Goal: Feedback & Contribution: Submit feedback/report problem

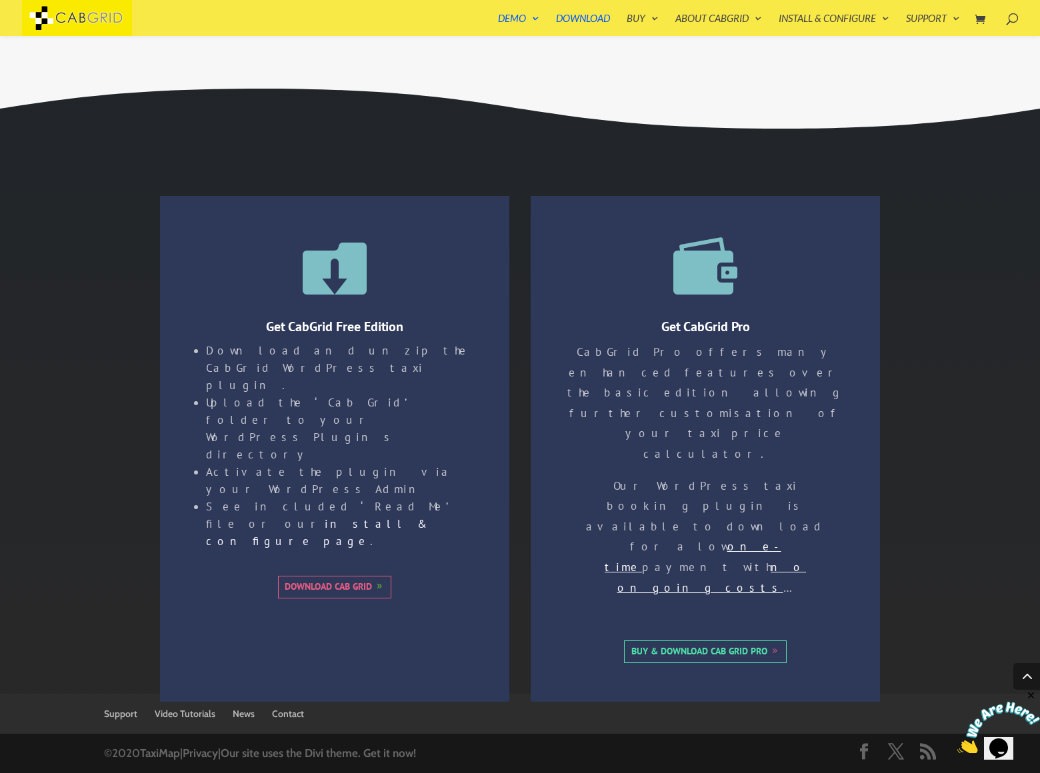
scroll to position [397, 0]
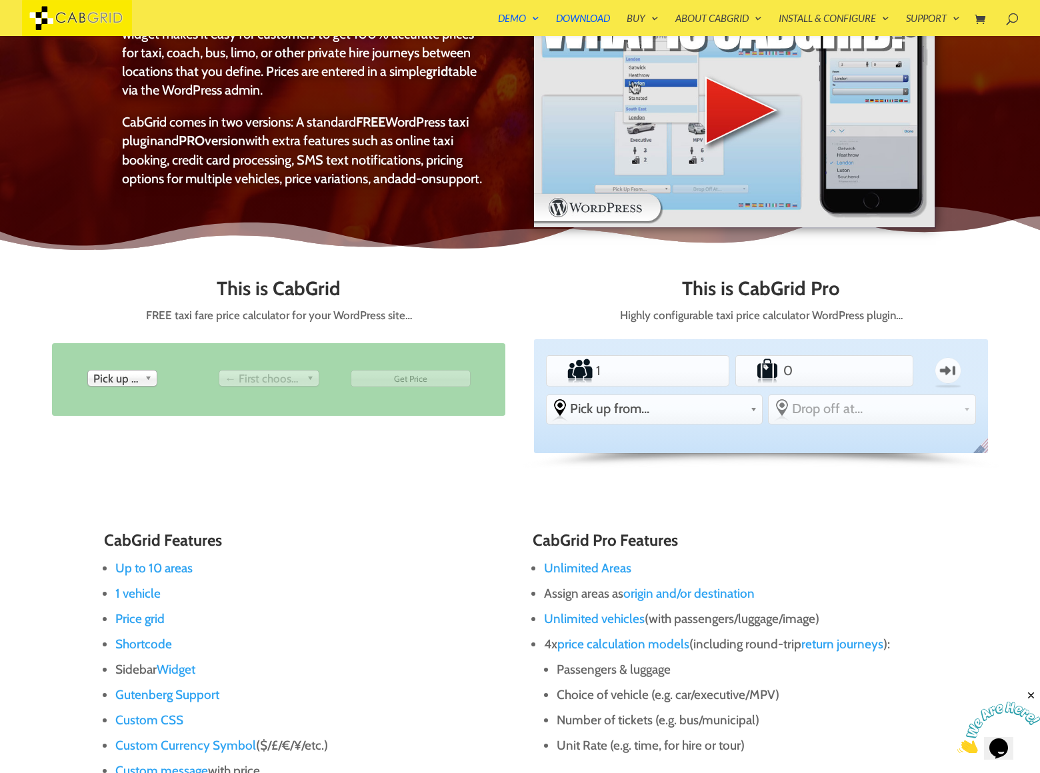
click at [761, 387] on ul "Passengers 1 Luggage 0 One-way From Pick up from... -other Gatwick Airport Heat…" at bounding box center [761, 387] width 436 height 77
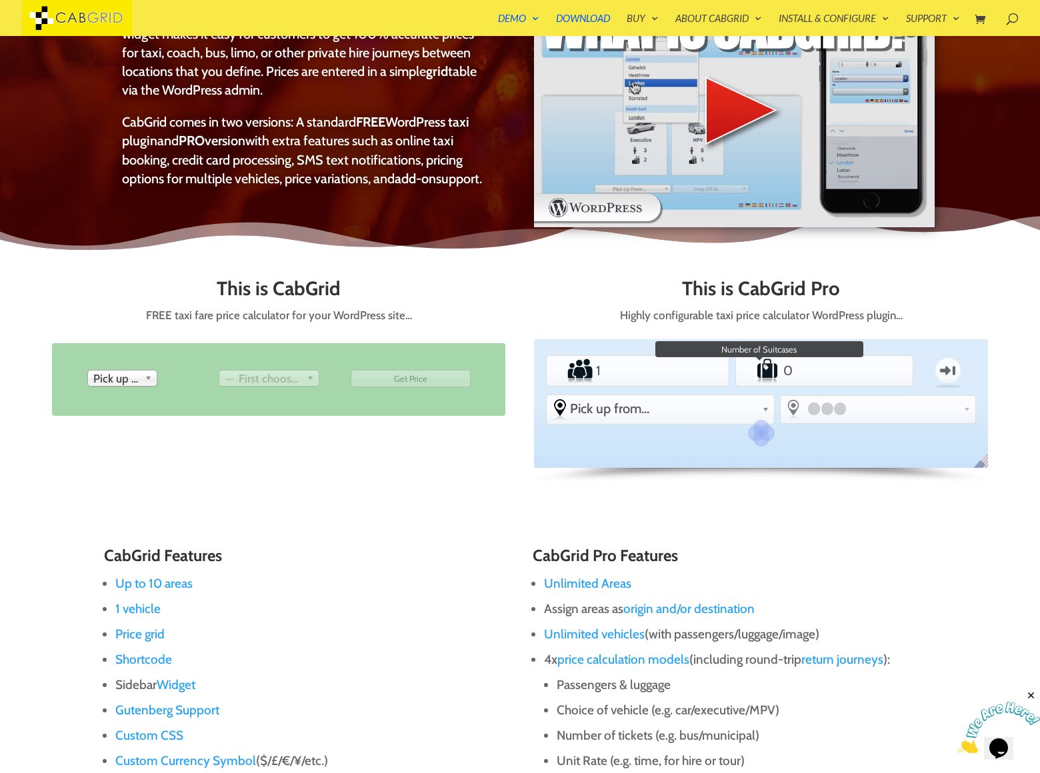
scroll to position [381, 0]
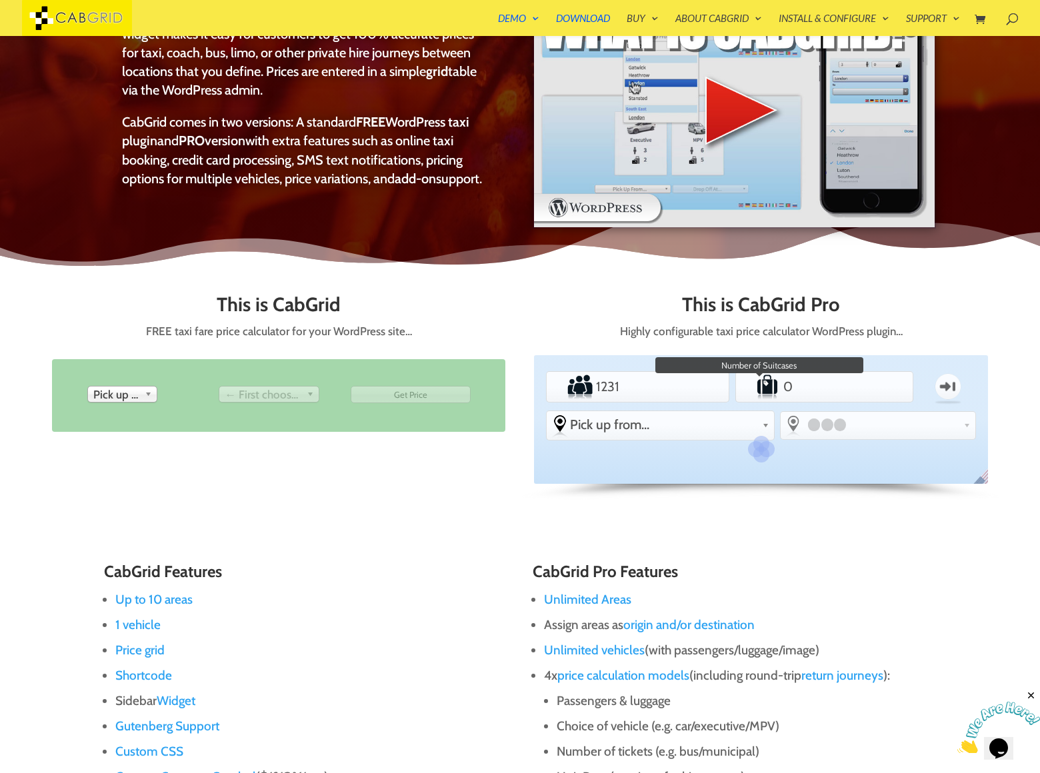
type input "1231"
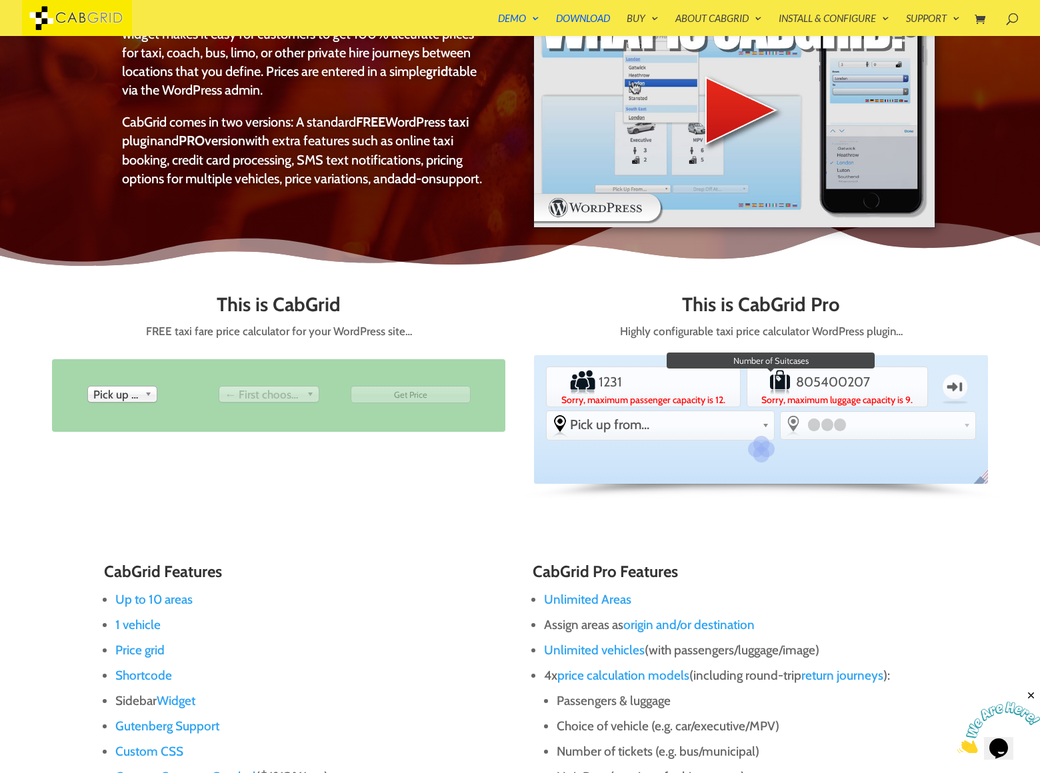
scroll to position [0, 7]
click at [761, 403] on label "Sorry, maximum luggage capacity is 9." at bounding box center [837, 399] width 177 height 9
click at [793, 395] on input "80540020770" at bounding box center [837, 382] width 89 height 27
type input "8054002077e0"
click at [739, 403] on label "Sorry, maximum passenger capacity is 12." at bounding box center [644, 399] width 190 height 9
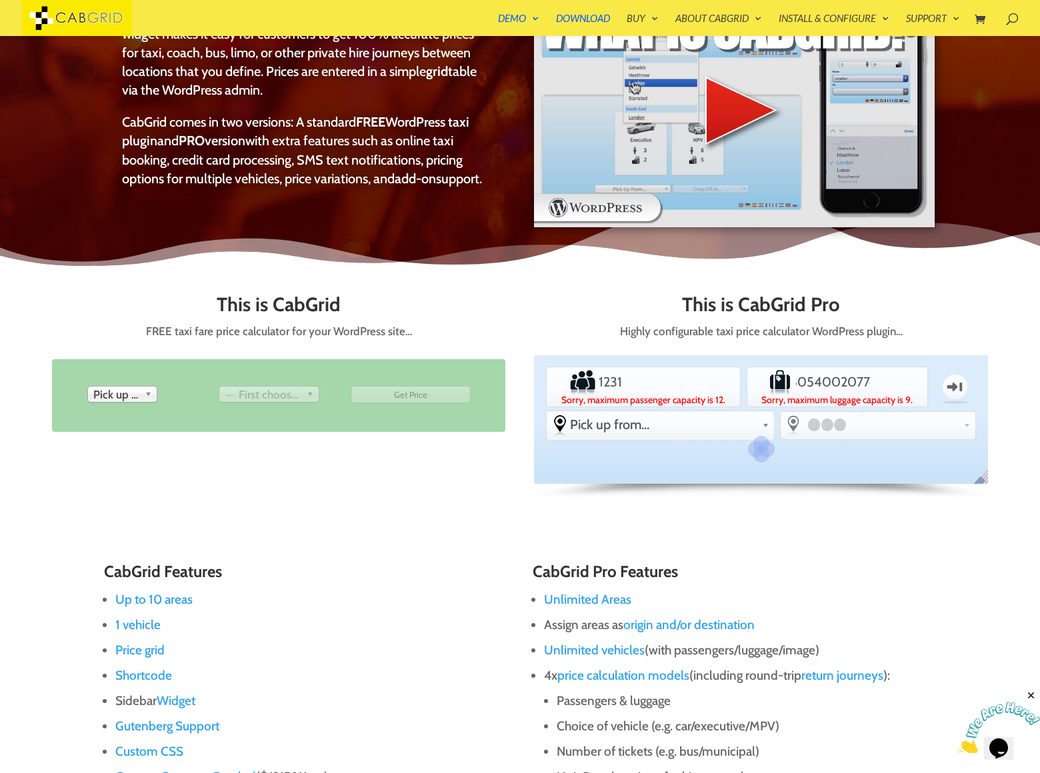
click at [691, 395] on input "1231" at bounding box center [643, 382] width 95 height 27
type input "123e1"
click at [778, 403] on label "Number of Suitcases" at bounding box center [847, 399] width 138 height 9
click at [812, 395] on input "8054002077e0" at bounding box center [846, 382] width 69 height 27
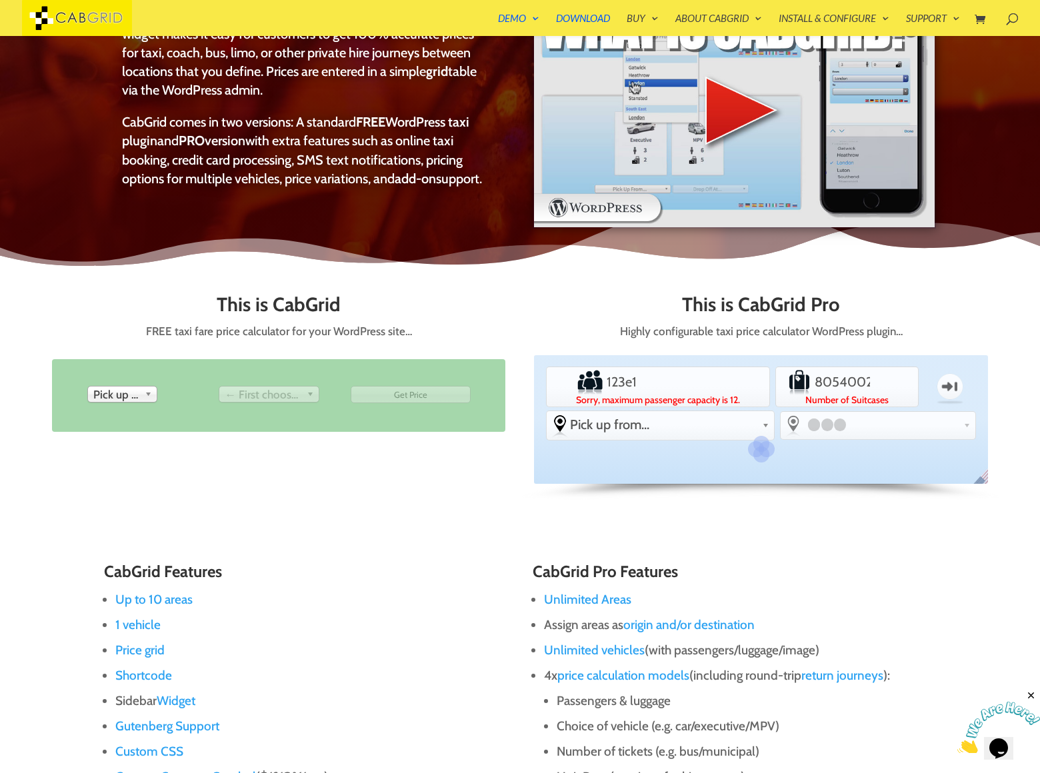
type input "8054002077e200"
click at [761, 403] on label "Number of Suitcases" at bounding box center [825, 399] width 173 height 9
click at [782, 395] on input "Luggage" at bounding box center [825, 382] width 86 height 27
click at [761, 403] on label "Number of Suitcases" at bounding box center [825, 399] width 173 height 9
click at [782, 395] on input "Luggage" at bounding box center [825, 382] width 86 height 27
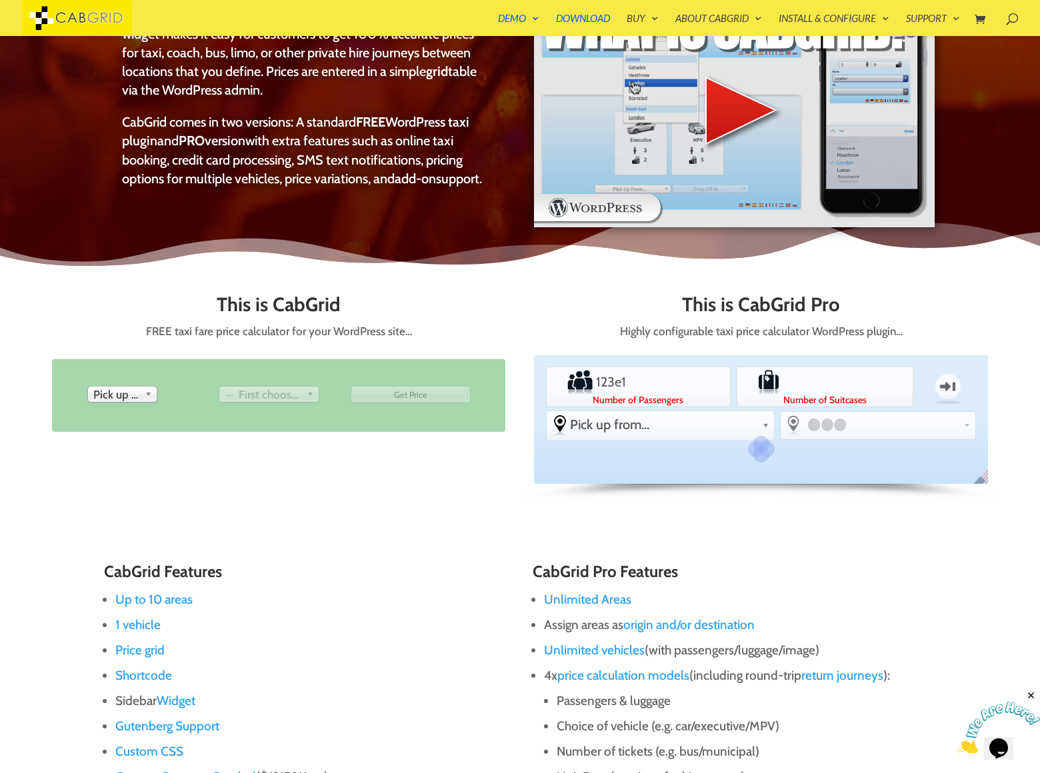
click at [761, 403] on label "Number of Suitcases" at bounding box center [825, 399] width 173 height 9
click at [782, 395] on input "Luggage" at bounding box center [825, 382] width 86 height 27
click at [761, 403] on label "Number of Suitcases" at bounding box center [825, 399] width 173 height 9
click at [782, 395] on input "Luggage" at bounding box center [825, 382] width 86 height 27
click at [761, 403] on label "Number of Suitcases" at bounding box center [825, 399] width 173 height 9
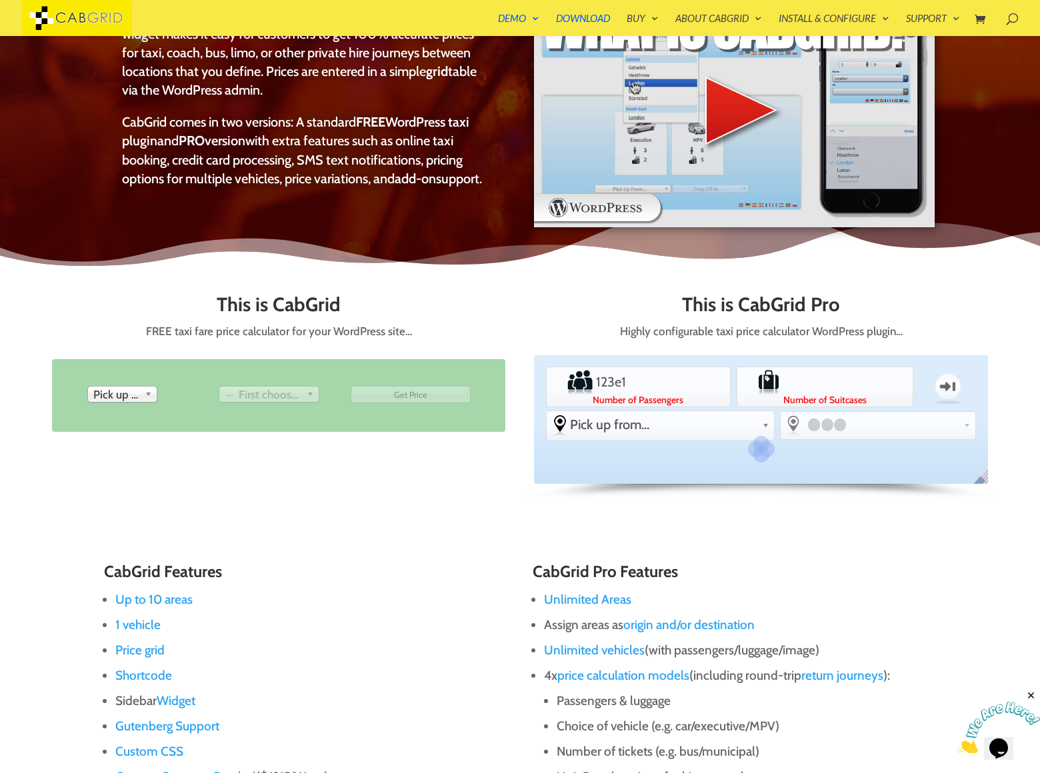
click at [782, 395] on input "Luggage" at bounding box center [825, 382] width 86 height 27
click at [761, 403] on label "Number of Suitcases" at bounding box center [825, 399] width 173 height 9
click at [782, 395] on input "Luggage" at bounding box center [825, 382] width 86 height 27
click at [761, 403] on label "Number of Suitcases" at bounding box center [825, 399] width 173 height 9
click at [782, 395] on input "Luggage" at bounding box center [825, 382] width 86 height 27
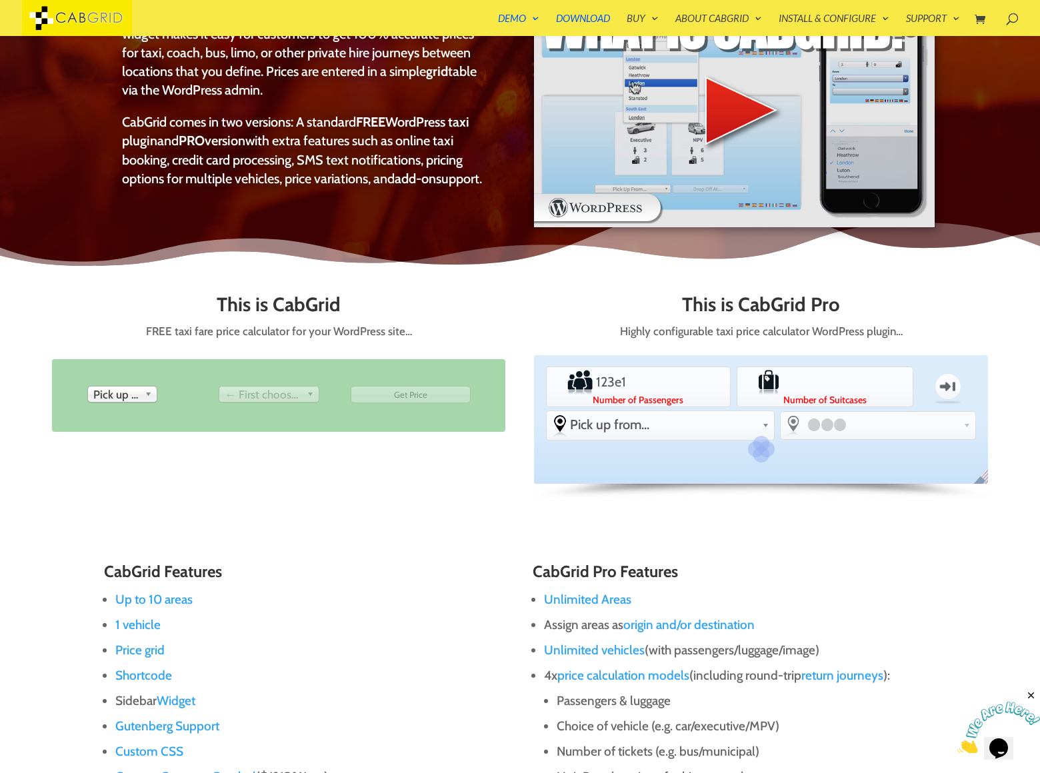
click at [761, 403] on label "Number of Suitcases" at bounding box center [825, 399] width 173 height 9
click at [782, 395] on input "Luggage" at bounding box center [825, 382] width 86 height 27
click at [761, 403] on label "Number of Suitcases" at bounding box center [825, 399] width 173 height 9
click at [782, 395] on input "Luggage" at bounding box center [825, 382] width 86 height 27
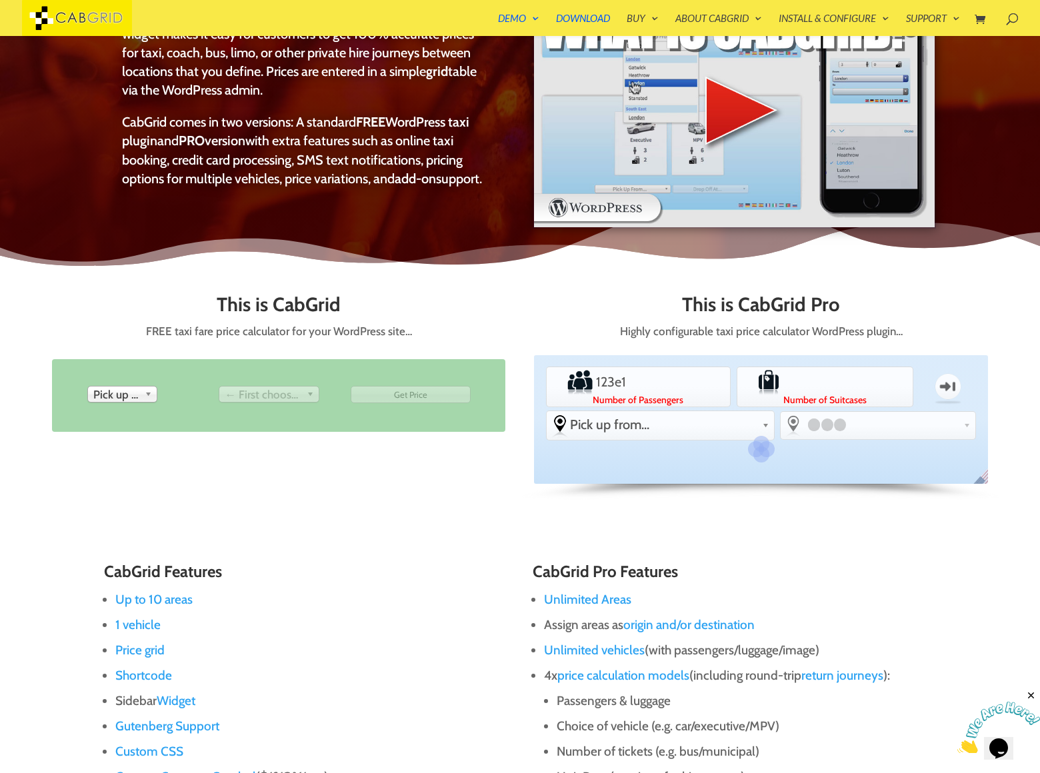
click at [761, 403] on label "Number of Suitcases" at bounding box center [825, 399] width 173 height 9
click at [782, 395] on input "Luggage" at bounding box center [825, 382] width 86 height 27
click at [761, 403] on label "Number of Suitcases" at bounding box center [825, 399] width 173 height 9
click at [782, 395] on input "Luggage" at bounding box center [825, 382] width 86 height 27
click at [761, 403] on label "Number of Suitcases" at bounding box center [825, 399] width 173 height 9
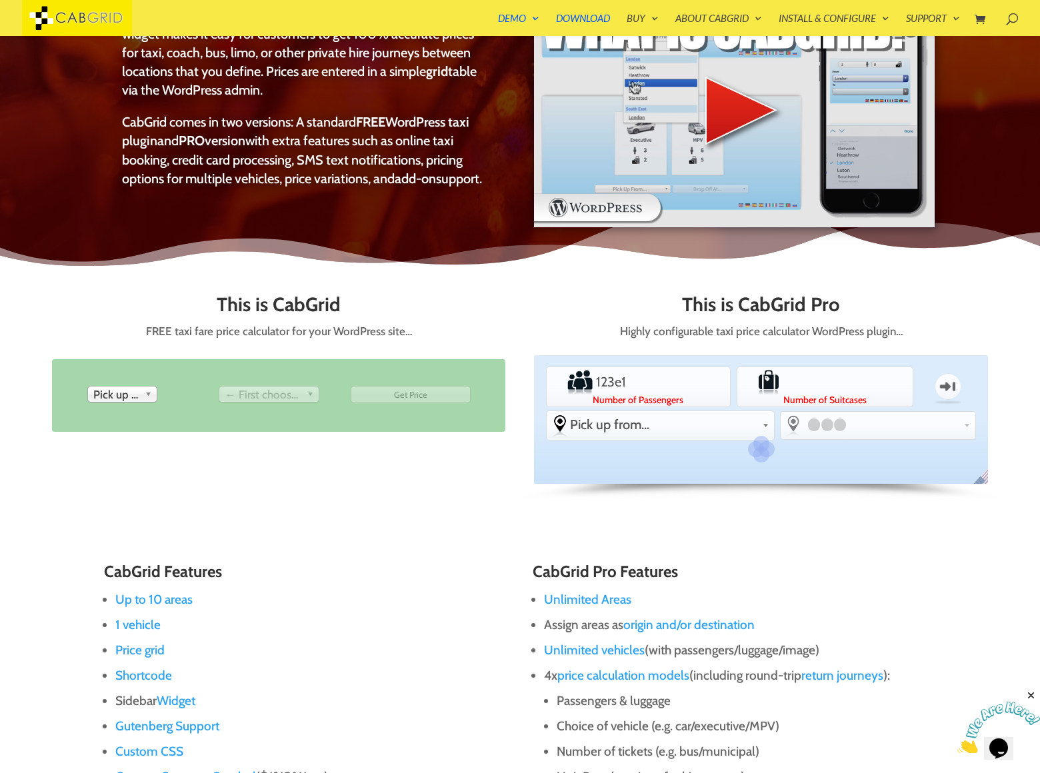
click at [782, 395] on input "Luggage" at bounding box center [825, 382] width 86 height 27
click button "«»" at bounding box center [0, 0] width 0 height 0
click at [761, 403] on label "Number of Suitcases" at bounding box center [825, 399] width 173 height 9
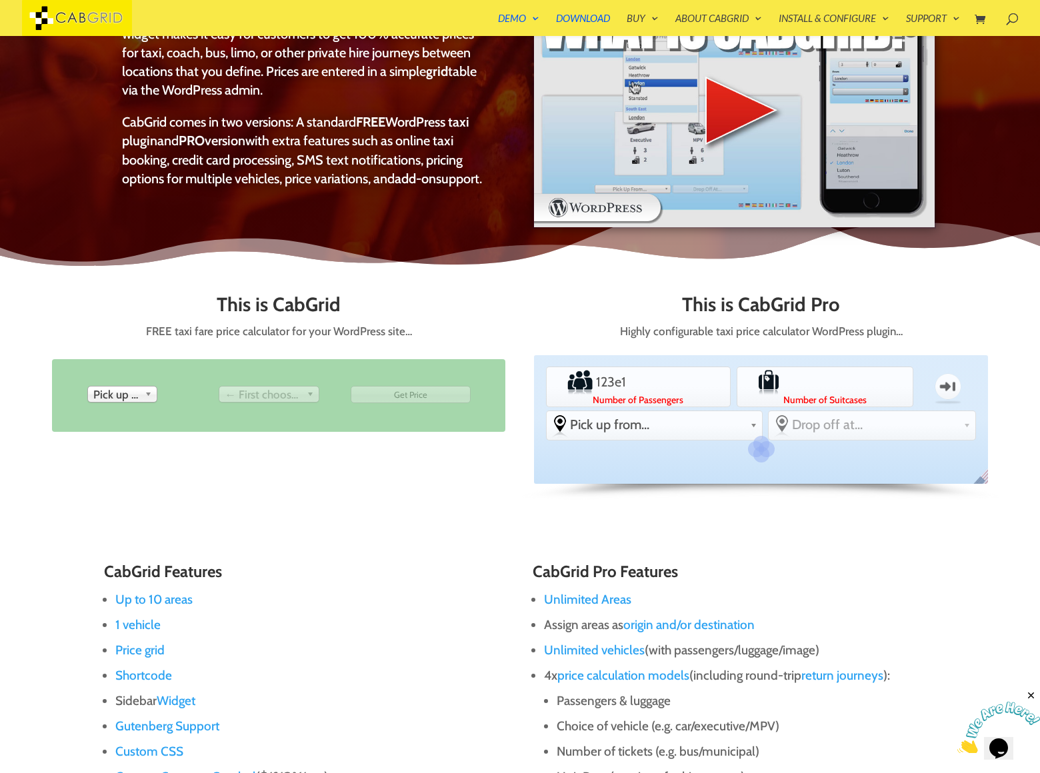
click at [782, 395] on input "Luggage" at bounding box center [825, 382] width 86 height 27
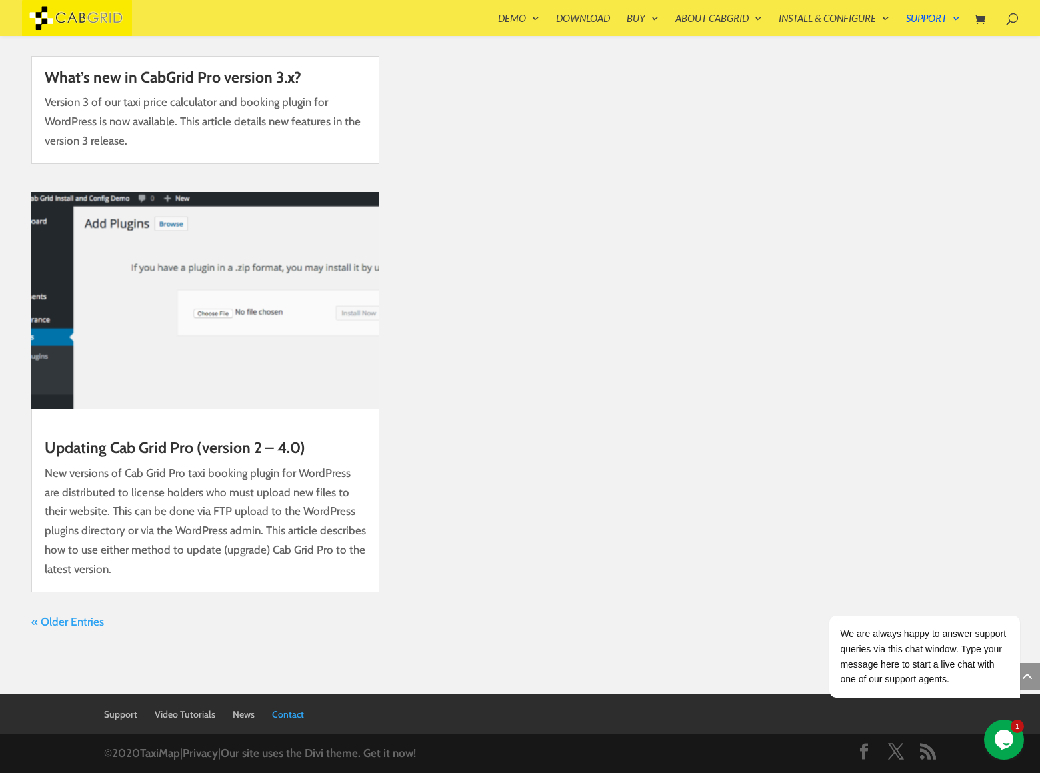
scroll to position [343, 0]
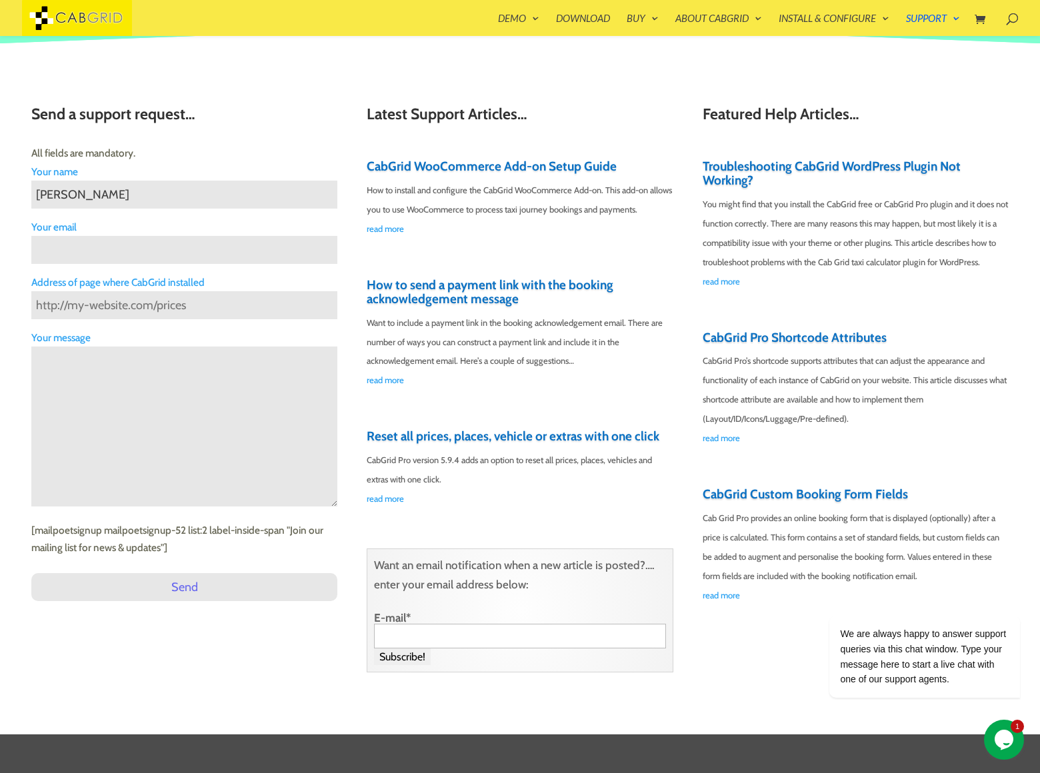
type input "[PERSON_NAME]"
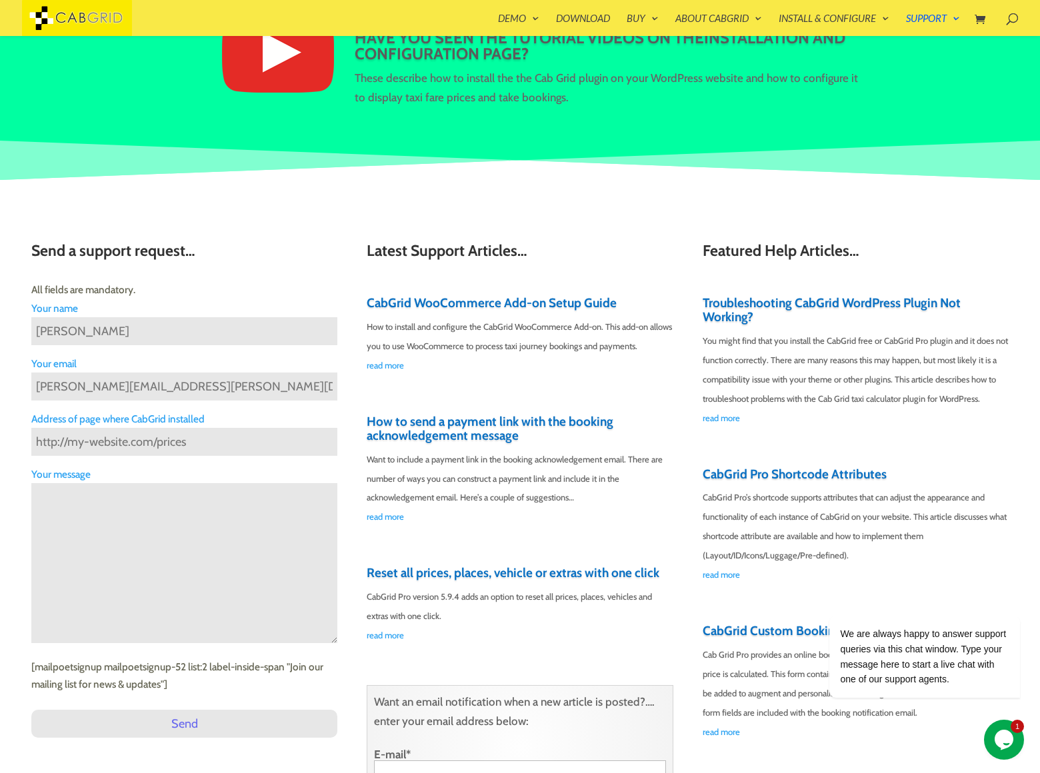
type input "[PERSON_NAME][EMAIL_ADDRESS][PERSON_NAME][DOMAIN_NAME]"
type input "[URL][DOMAIN_NAME]"
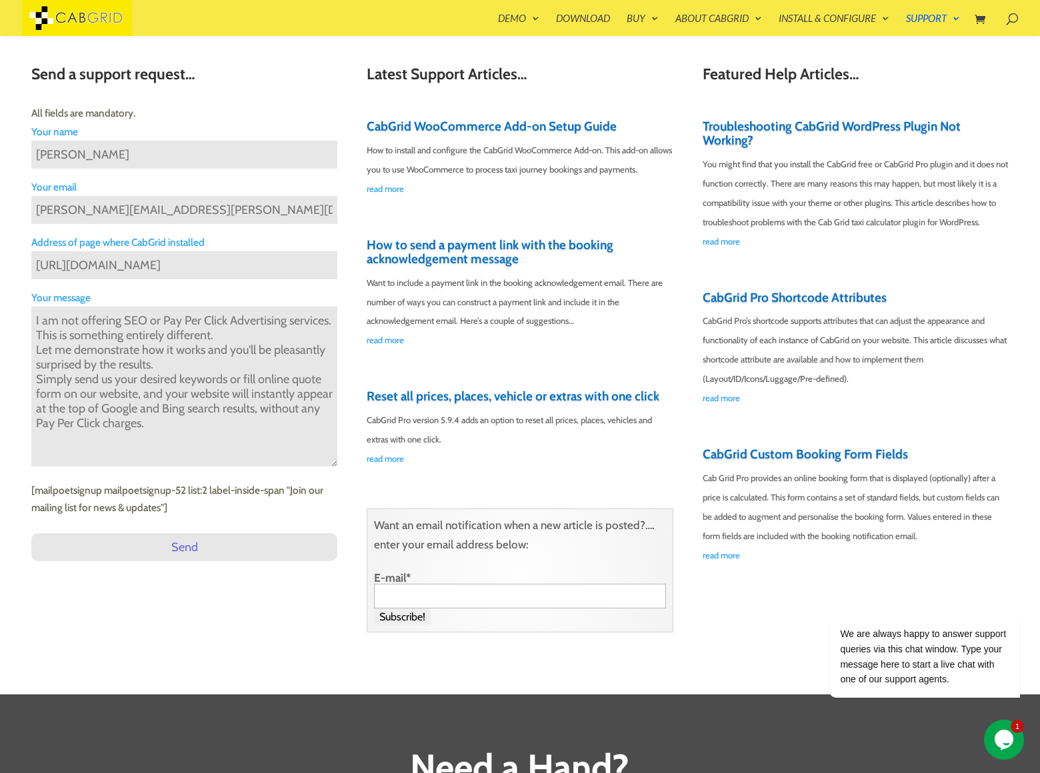
click at [184, 347] on textarea "I am not offering SEO or Pay Per Click Advertising services. This is something …" at bounding box center [184, 387] width 306 height 160
type textarea "I am not offering SEO or Pay Per Click Advertising services. This is something …"
click at [184, 547] on input "Send" at bounding box center [184, 547] width 306 height 28
